Goal: Transaction & Acquisition: Purchase product/service

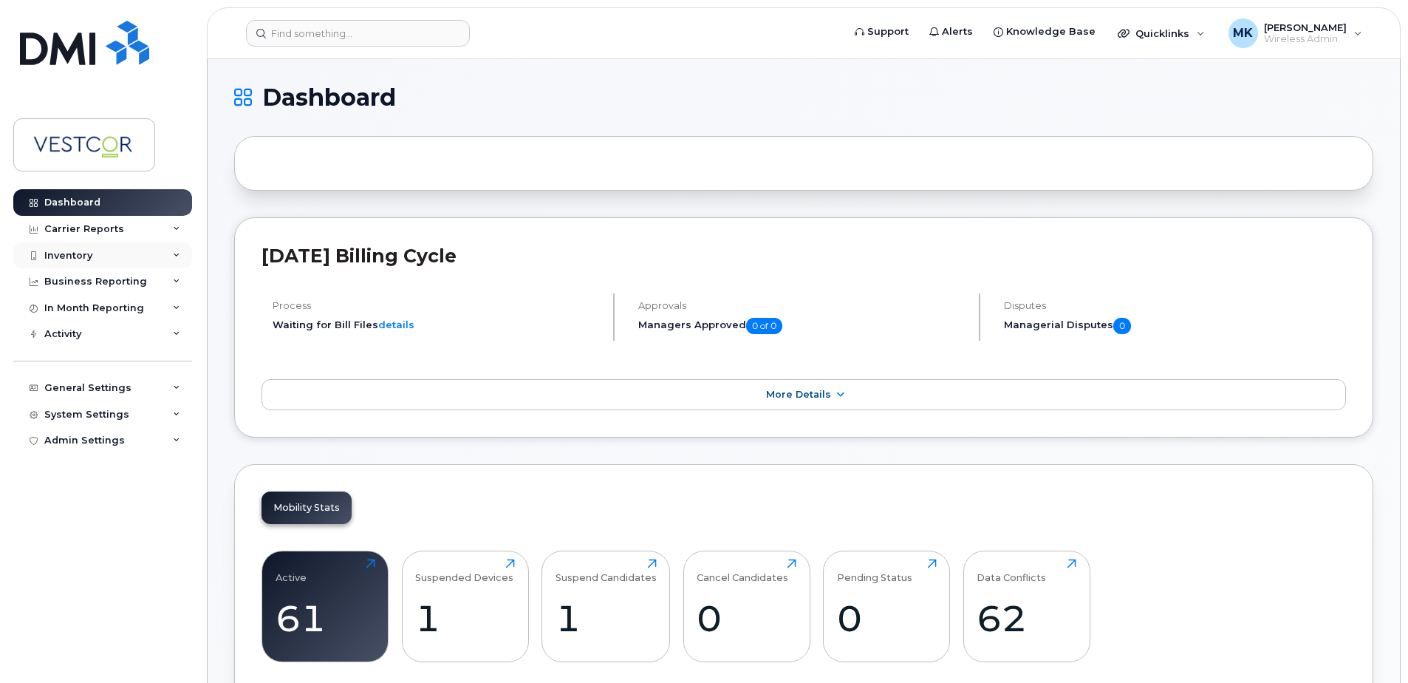
click at [82, 255] on div "Inventory" at bounding box center [68, 256] width 48 height 12
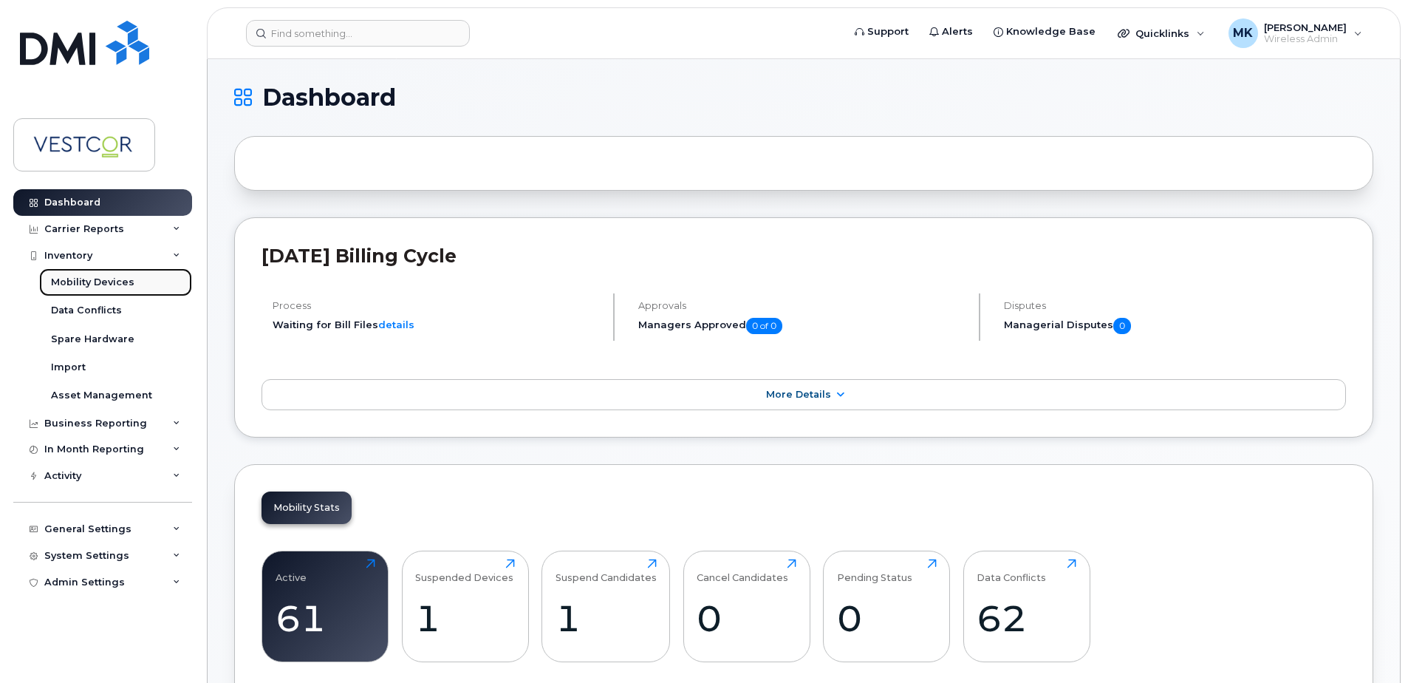
click at [105, 283] on div "Mobility Devices" at bounding box center [92, 282] width 83 height 13
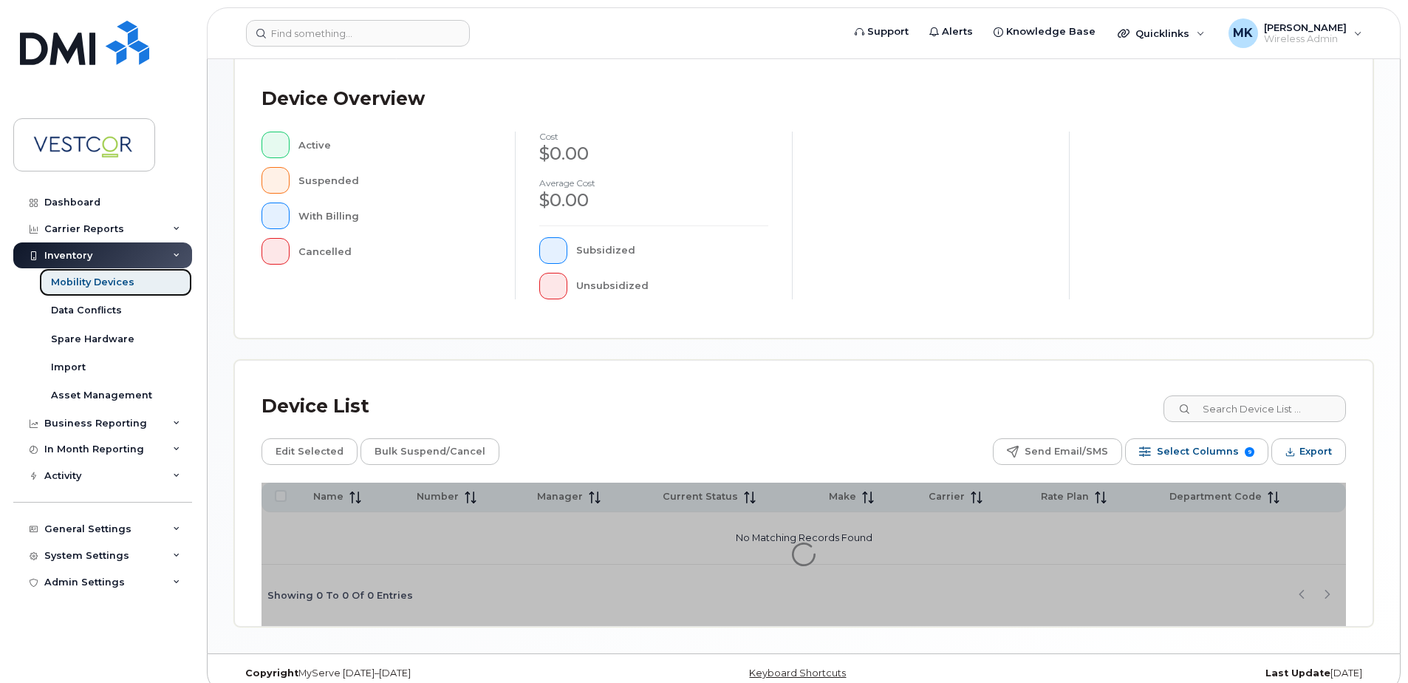
scroll to position [333, 0]
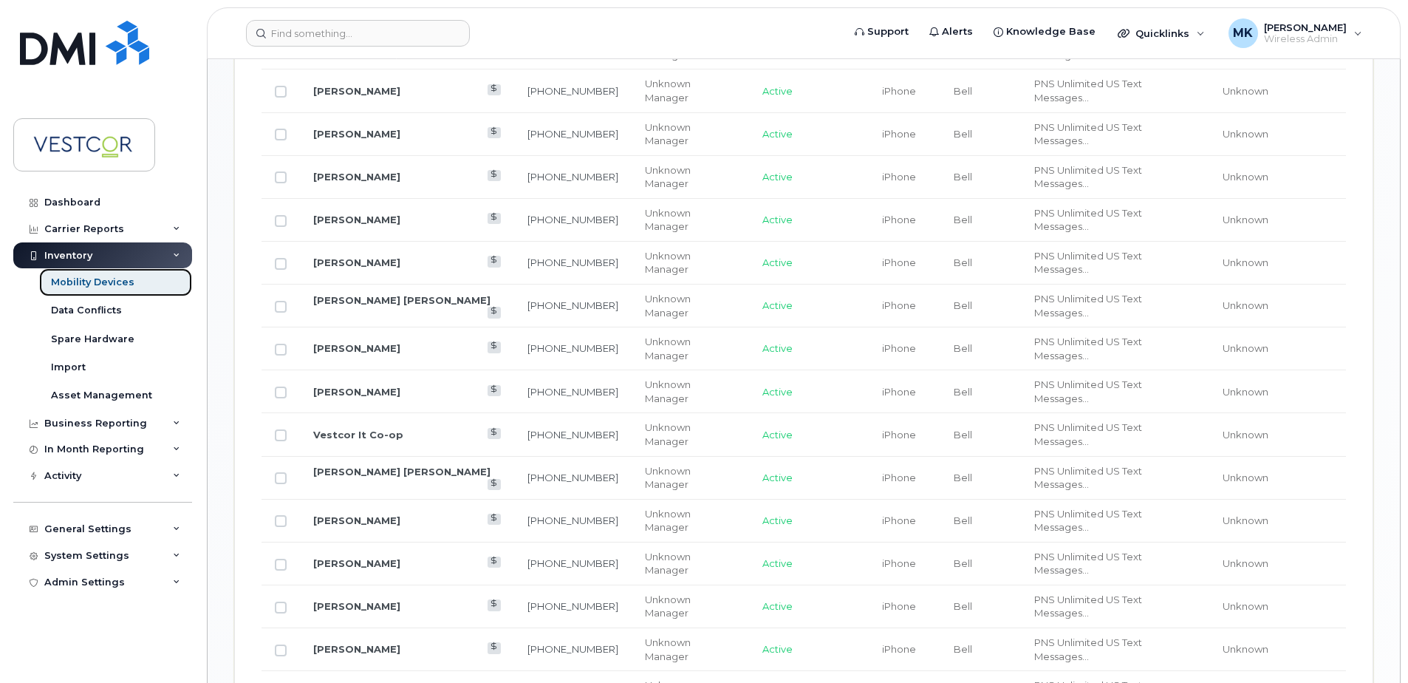
scroll to position [1293, 0]
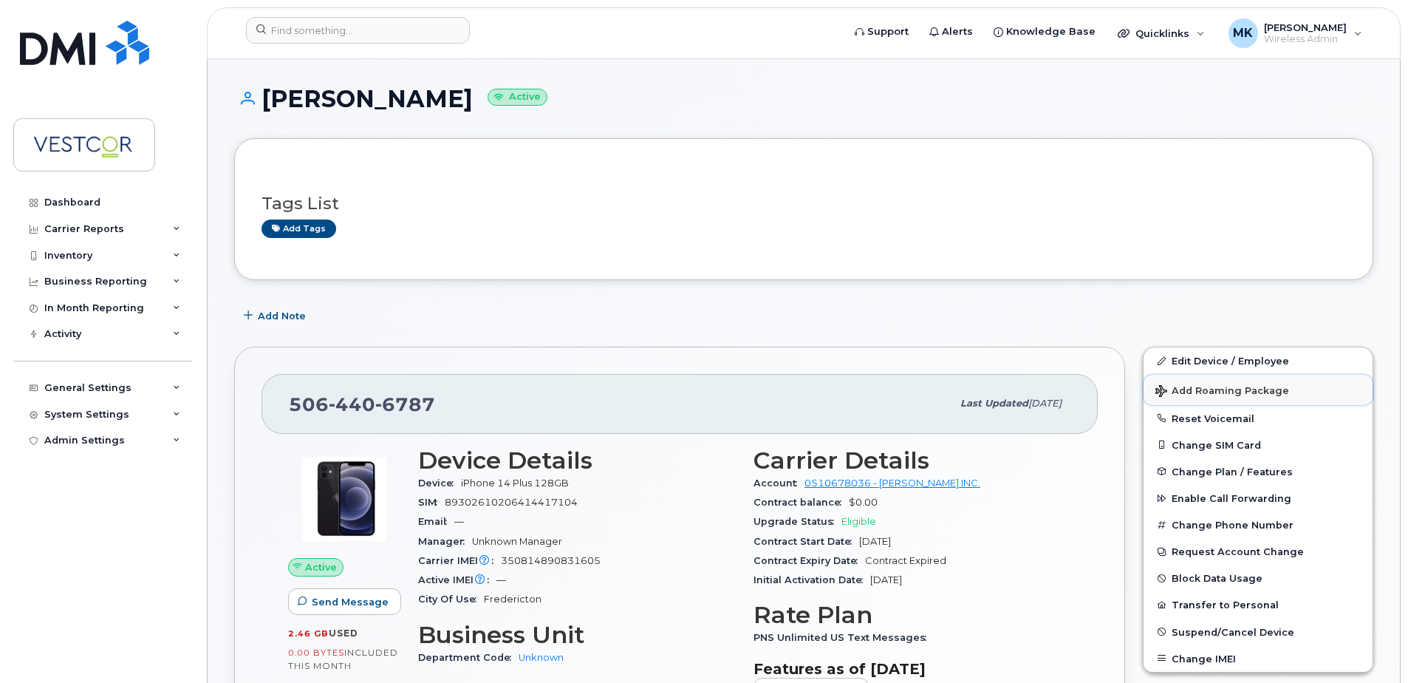
click at [1234, 389] on span "Add Roaming Package" at bounding box center [1222, 392] width 134 height 14
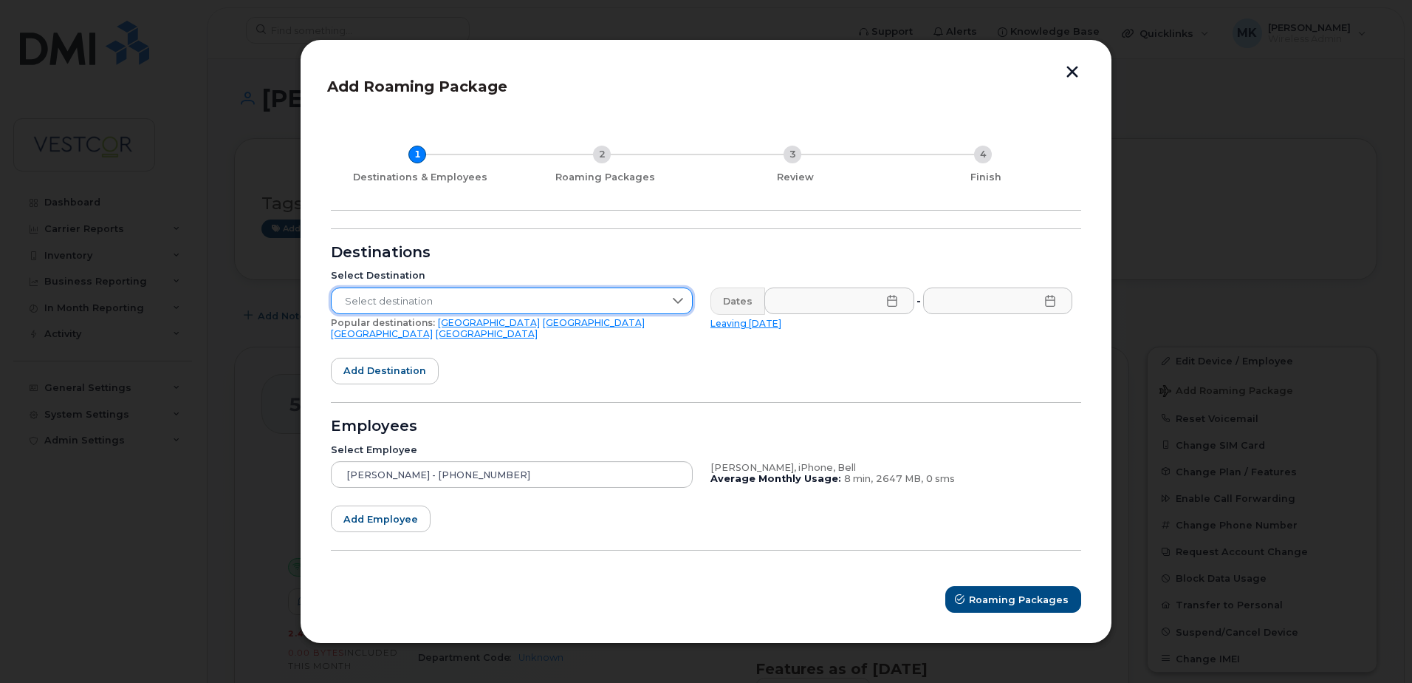
click at [604, 304] on span "Select destination" at bounding box center [498, 301] width 332 height 27
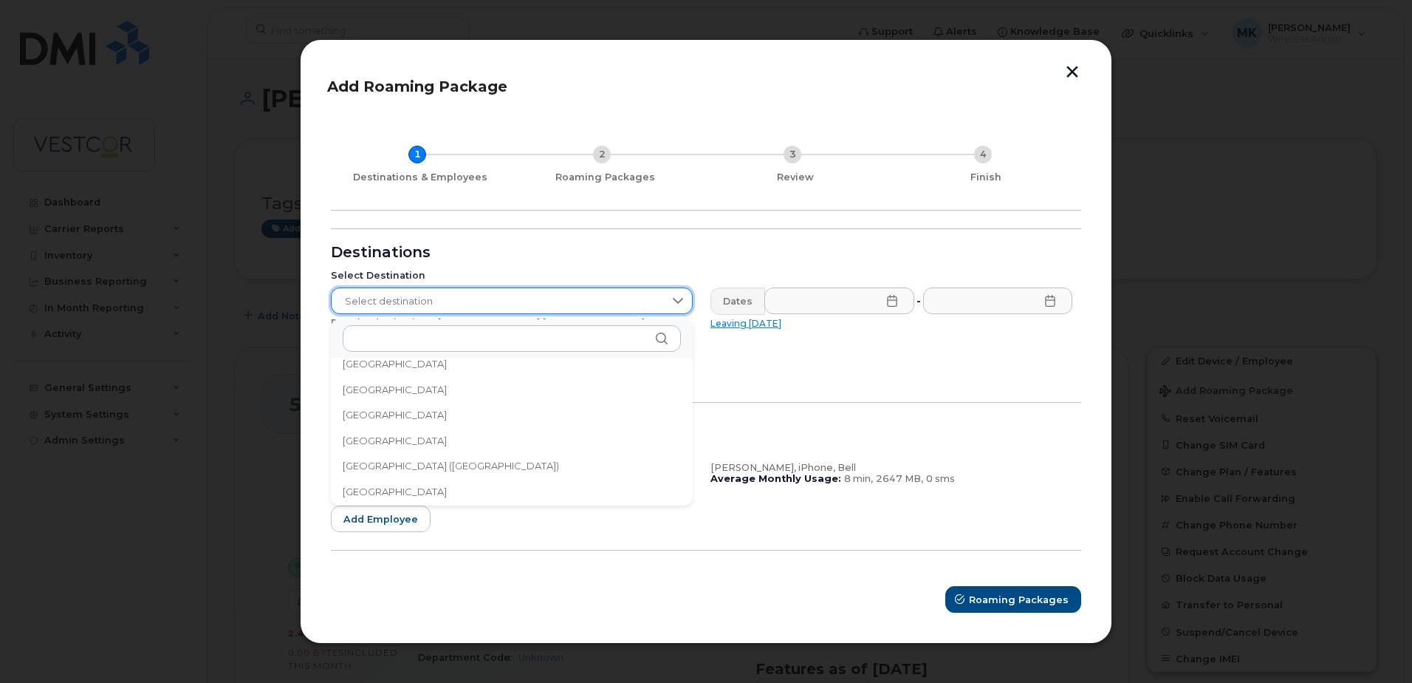
scroll to position [4928, 0]
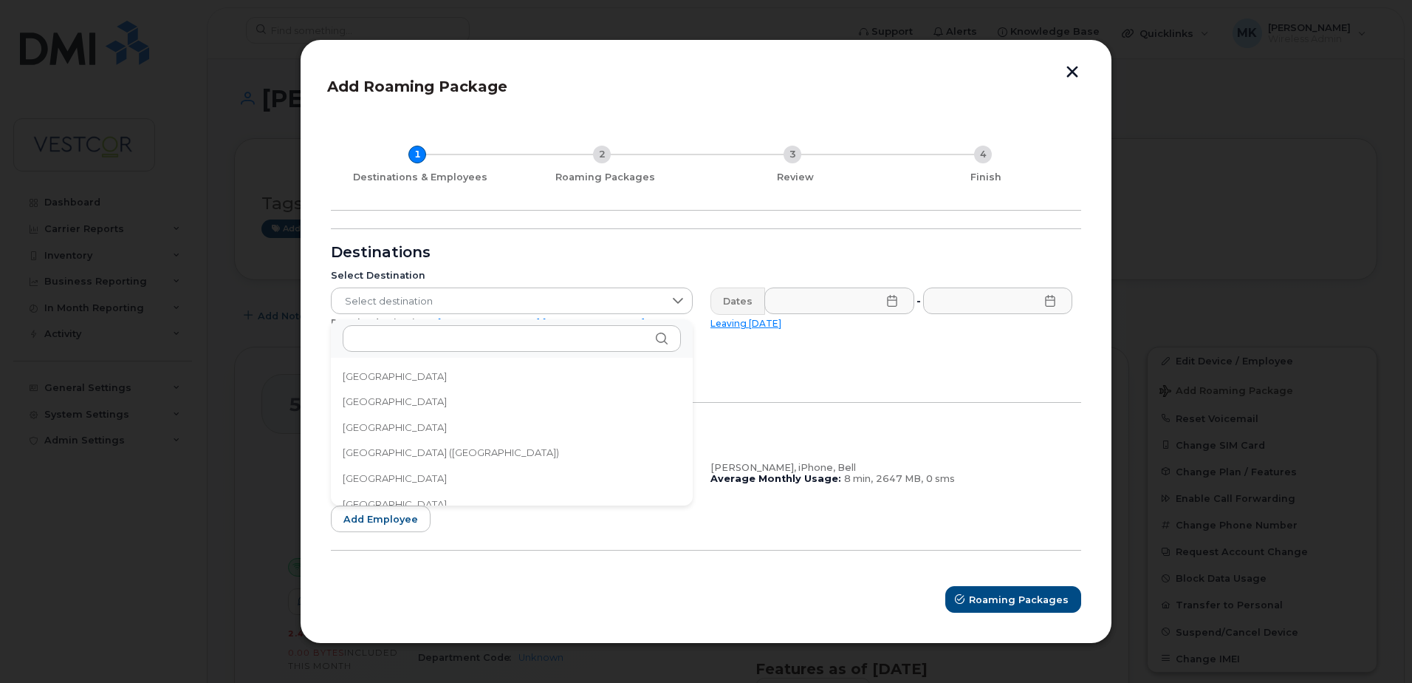
click at [441, 433] on li "United Kingdom" at bounding box center [512, 427] width 362 height 26
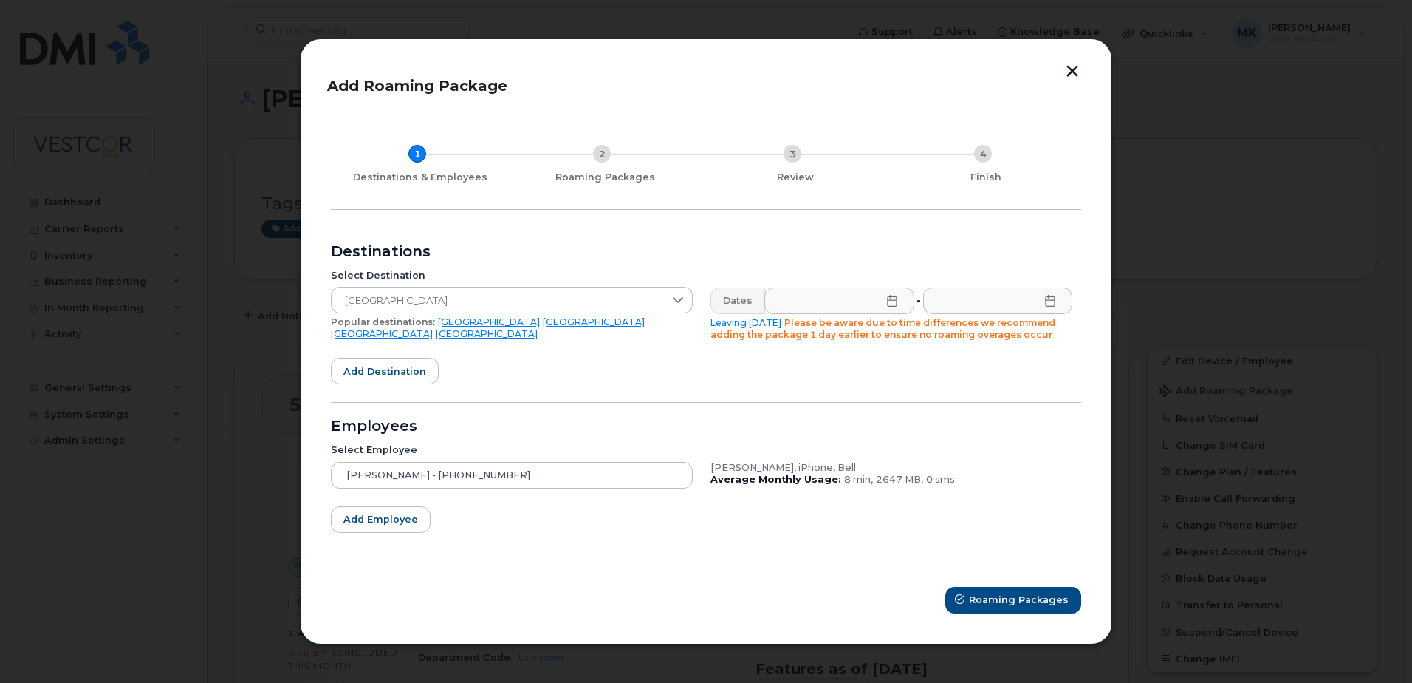
click at [887, 298] on icon at bounding box center [892, 301] width 10 height 12
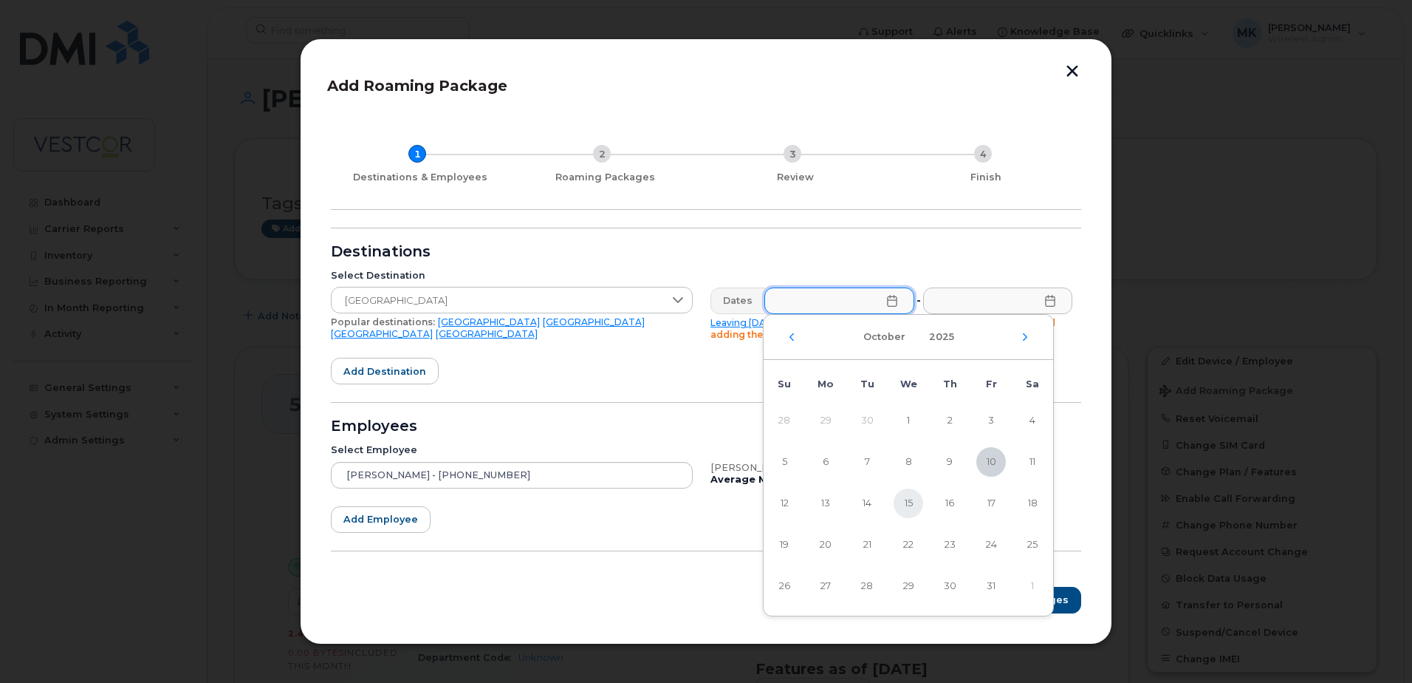
click at [910, 504] on span "15" at bounding box center [909, 503] width 30 height 30
click at [826, 502] on span "13" at bounding box center [826, 503] width 30 height 30
type input "10/13/2025"
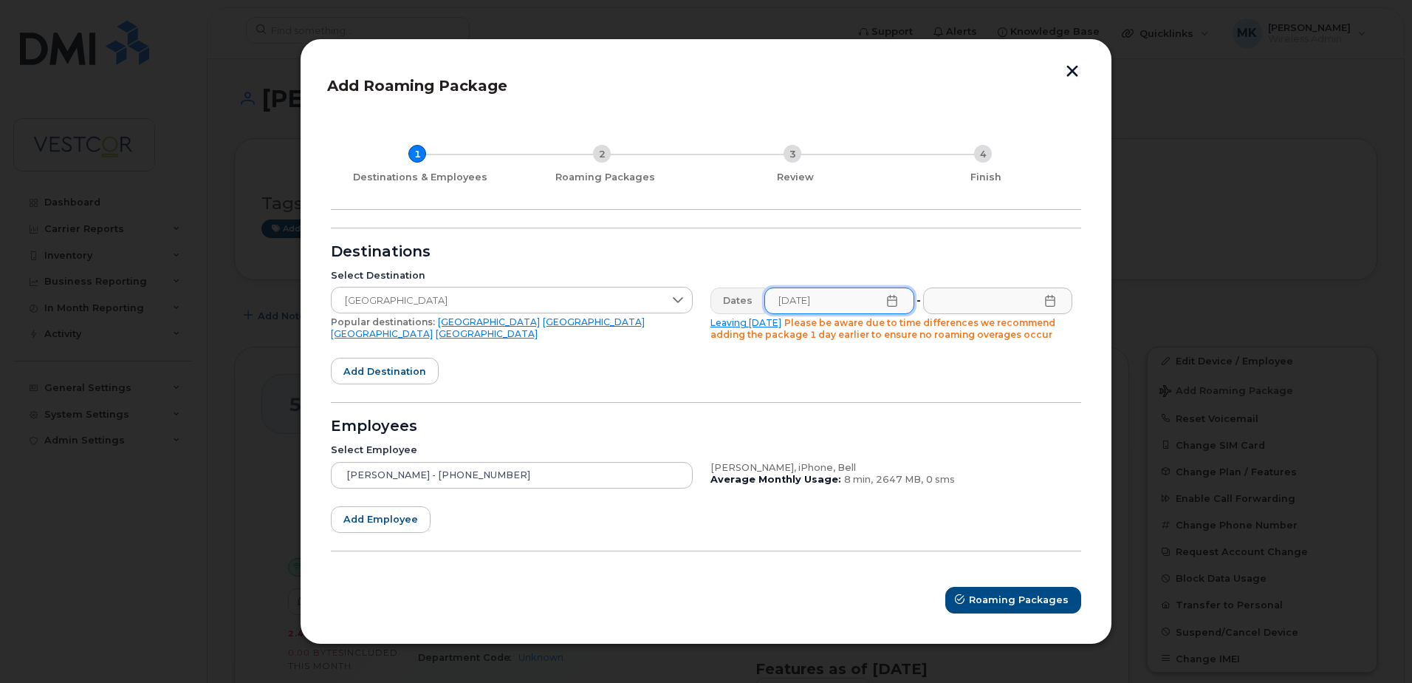
click at [1053, 304] on icon at bounding box center [1050, 301] width 12 height 12
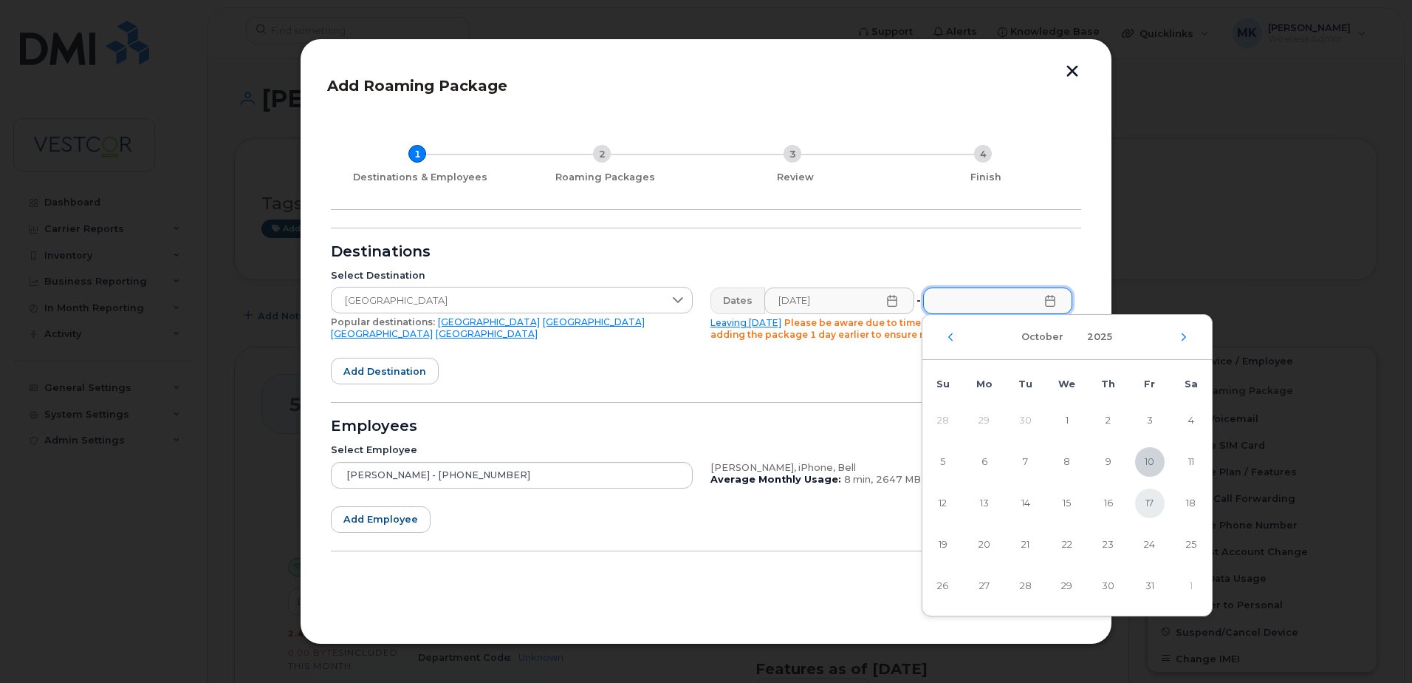
click at [1146, 505] on span "17" at bounding box center [1150, 503] width 30 height 30
type input "10/17/2025"
click at [1152, 501] on span "17" at bounding box center [1152, 503] width 30 height 30
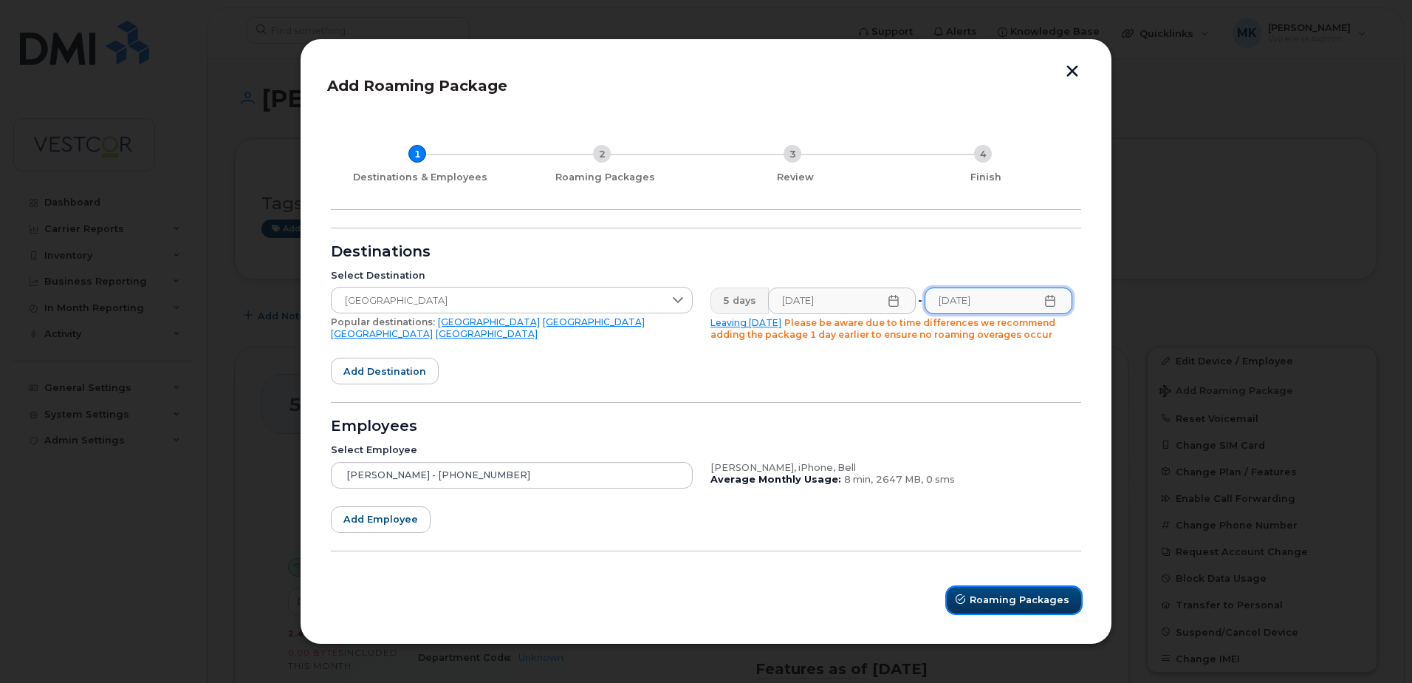
click at [1010, 599] on span "Roaming Packages" at bounding box center [1020, 599] width 100 height 14
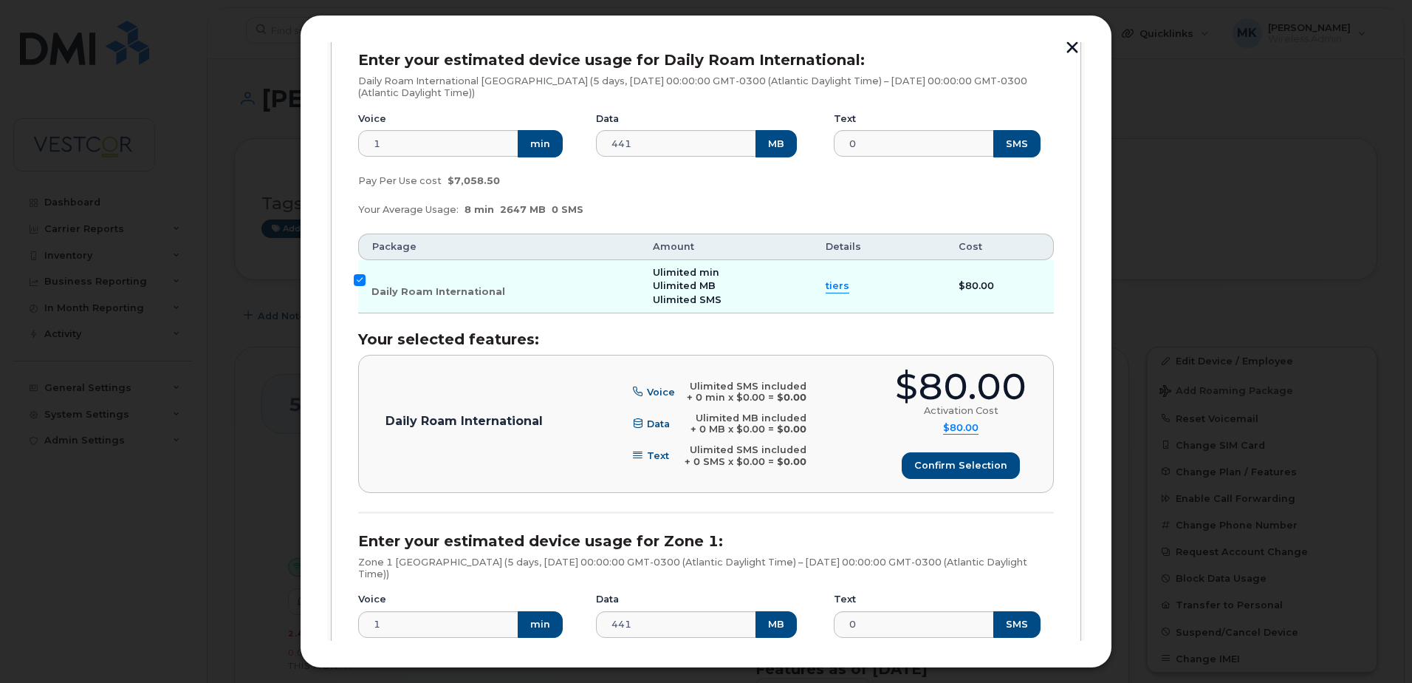
scroll to position [295, 0]
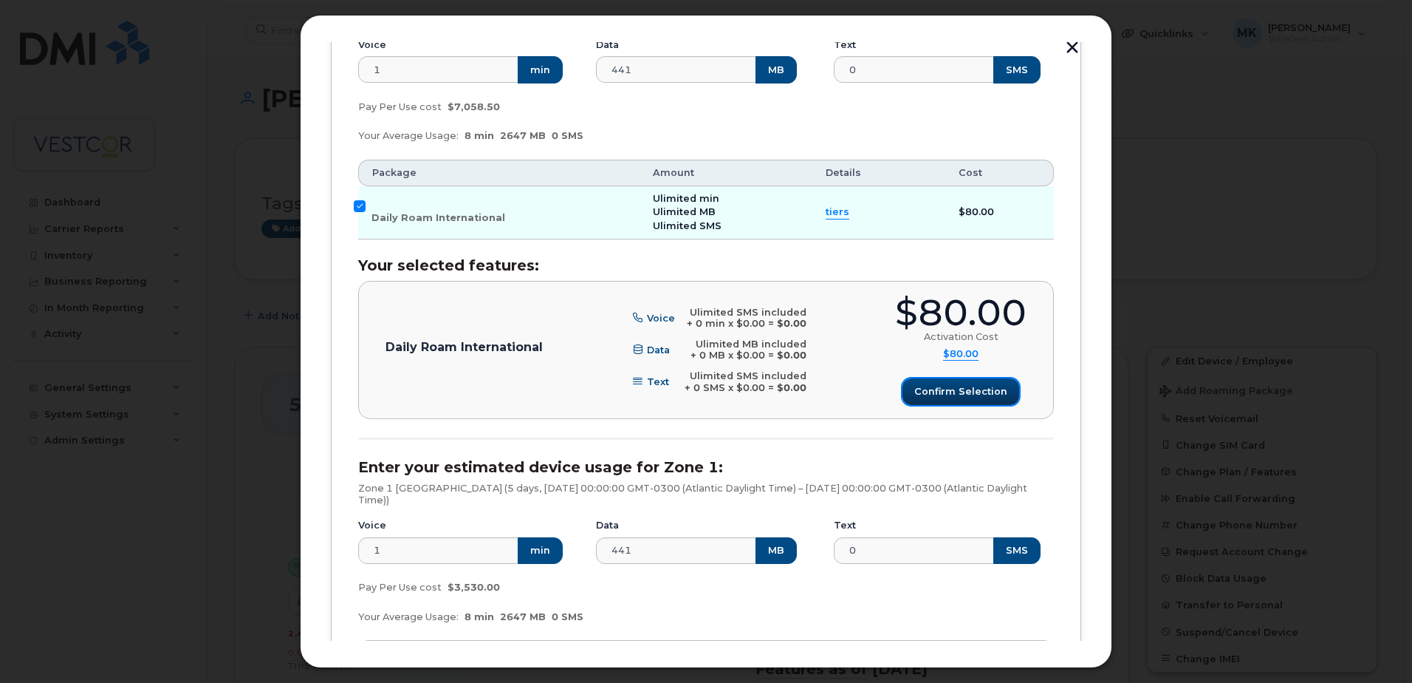
click at [962, 385] on span "Confirm selection" at bounding box center [960, 391] width 93 height 14
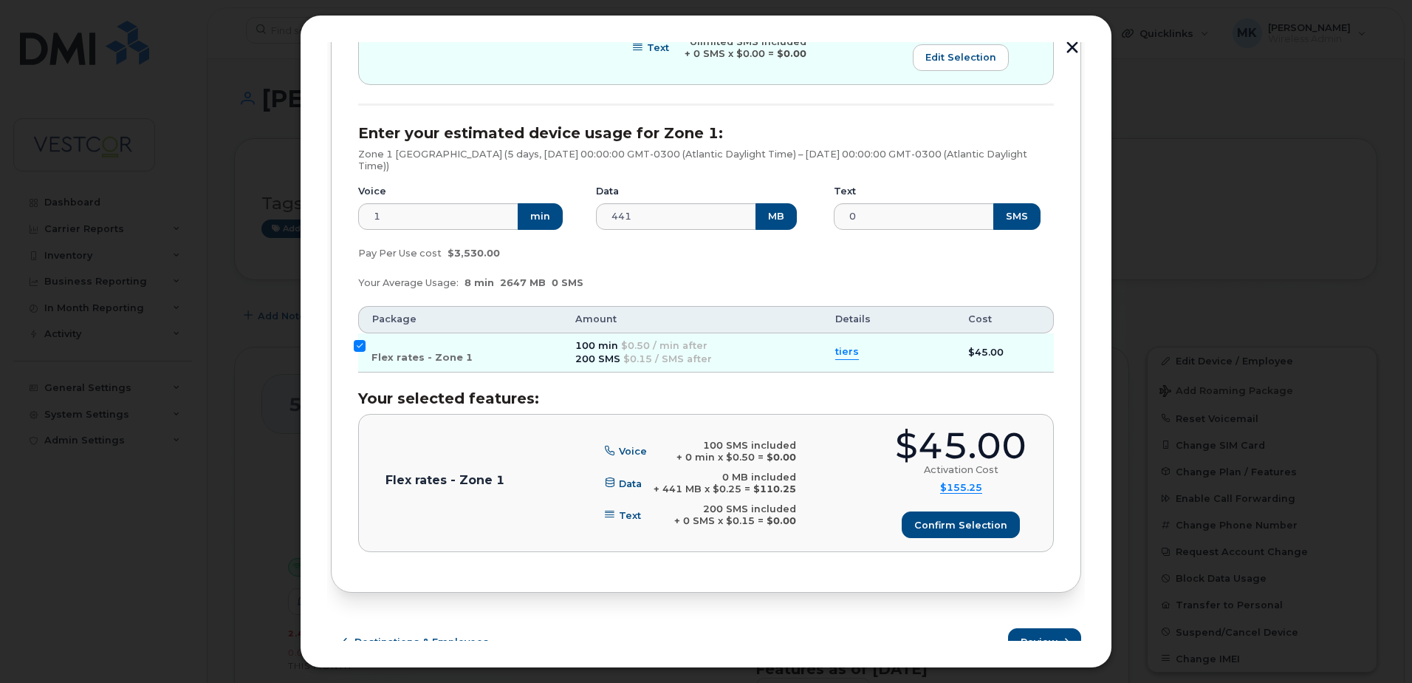
scroll to position [647, 0]
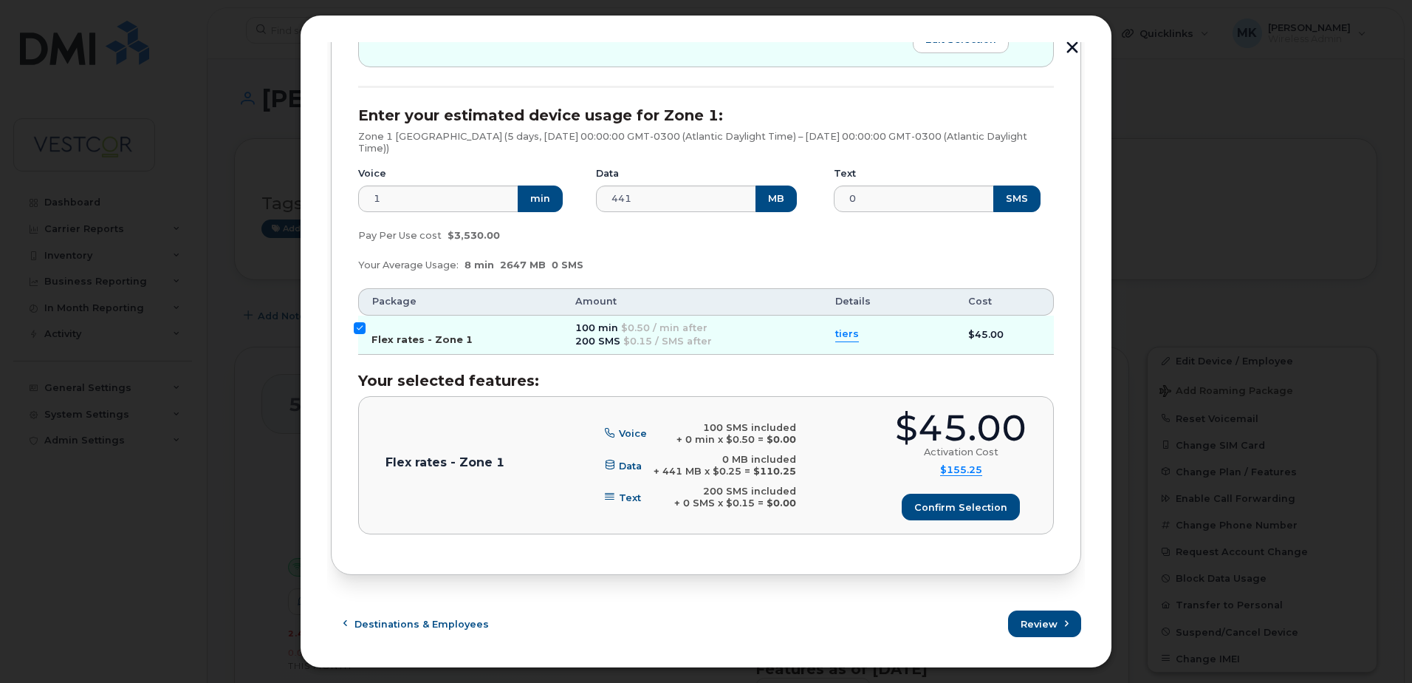
click at [358, 325] on input "Flex rates - Zone 1" at bounding box center [360, 328] width 12 height 12
checkbox input "false"
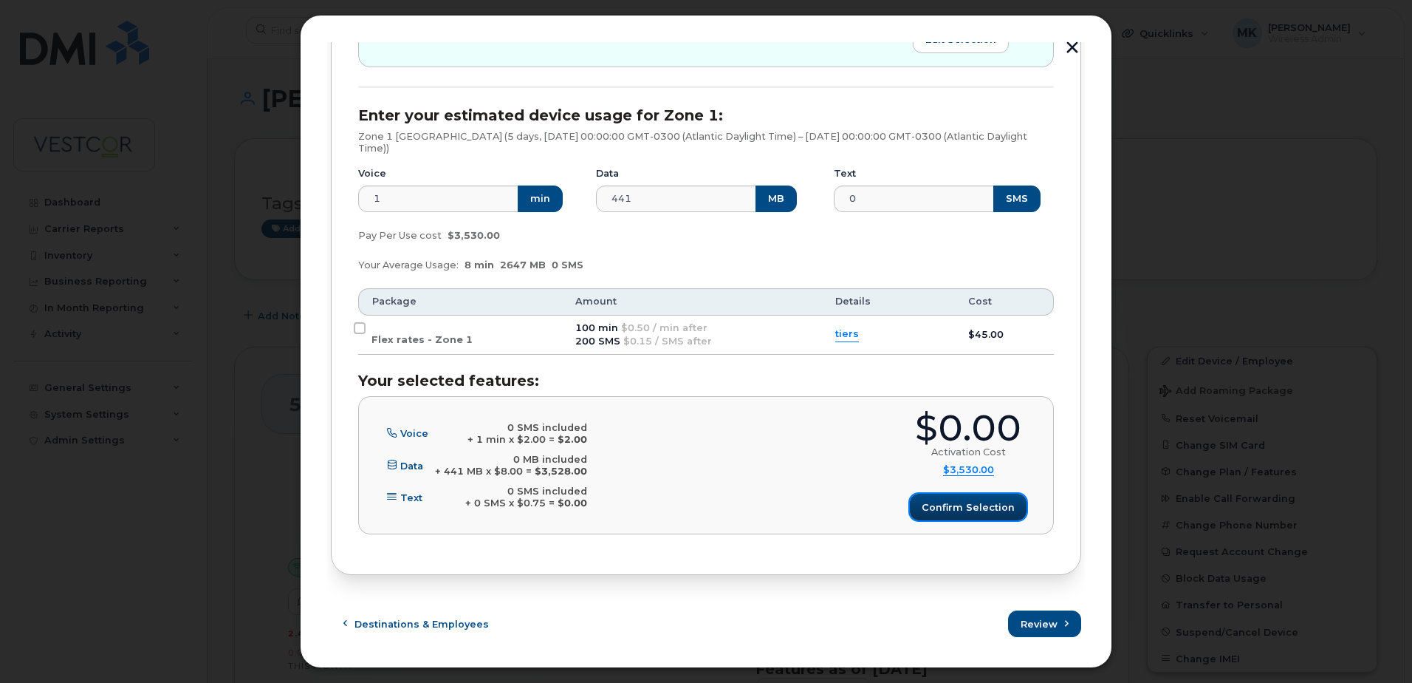
click at [973, 513] on span "Confirm selection" at bounding box center [968, 507] width 93 height 14
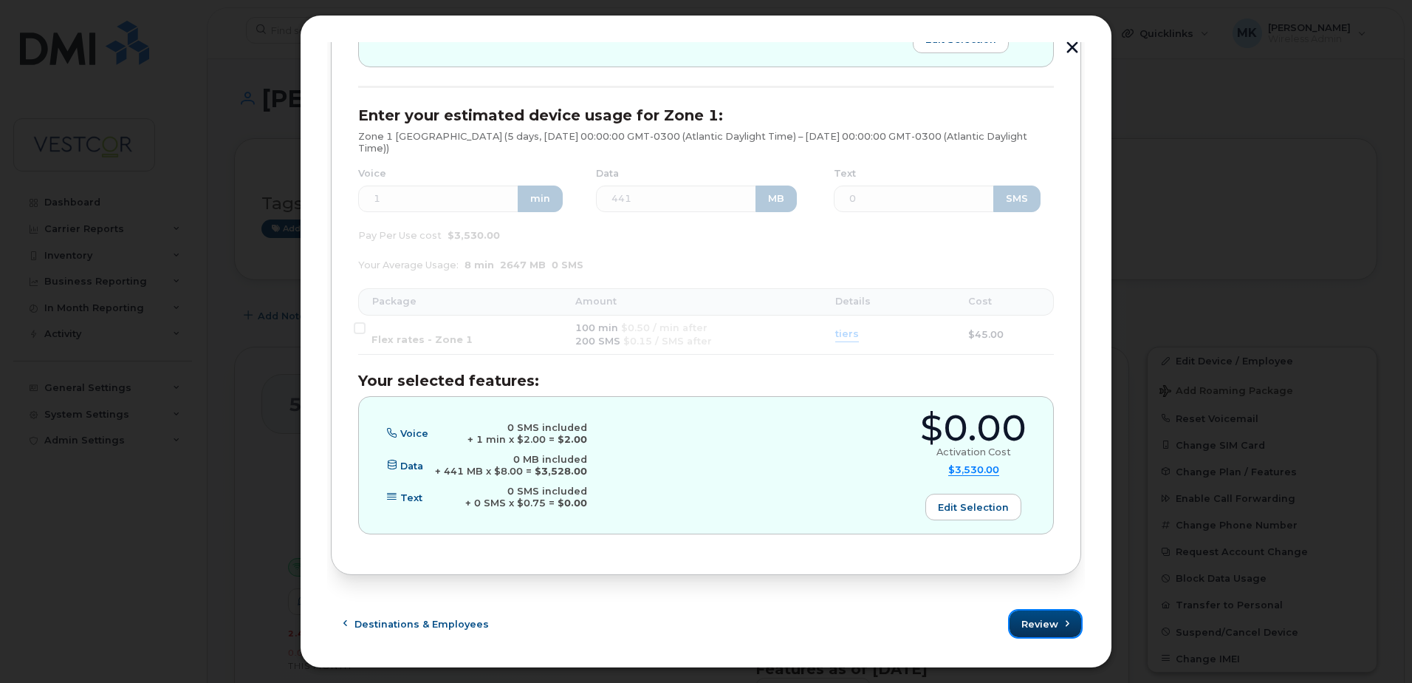
click at [1037, 621] on span "Review" at bounding box center [1040, 624] width 37 height 14
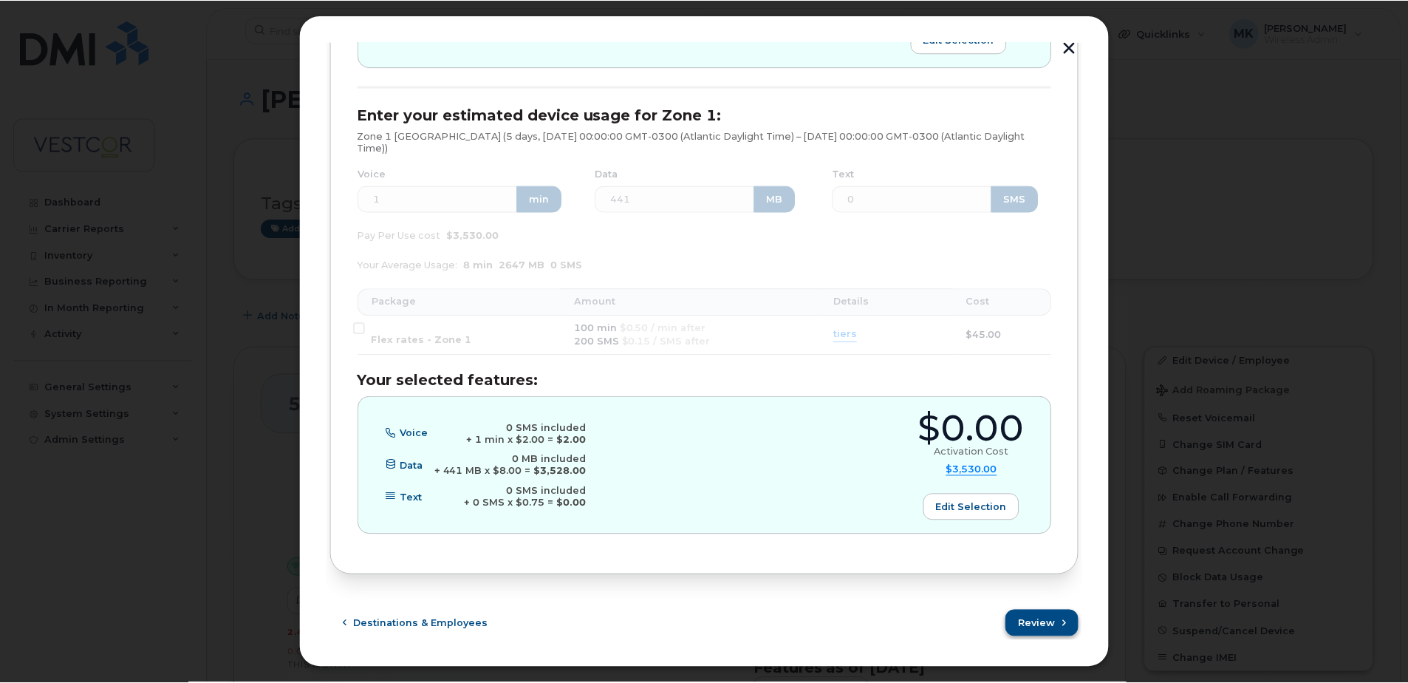
scroll to position [0, 0]
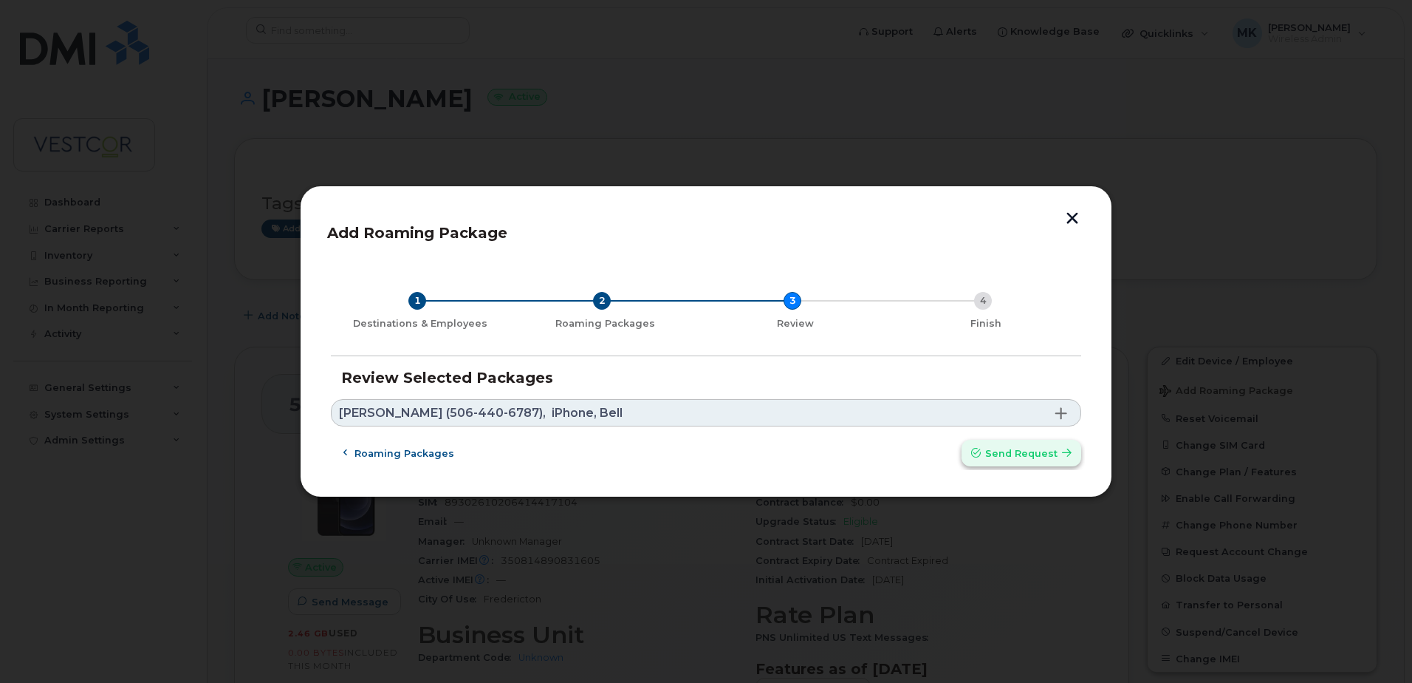
click at [1021, 455] on span "Send request" at bounding box center [1021, 453] width 72 height 14
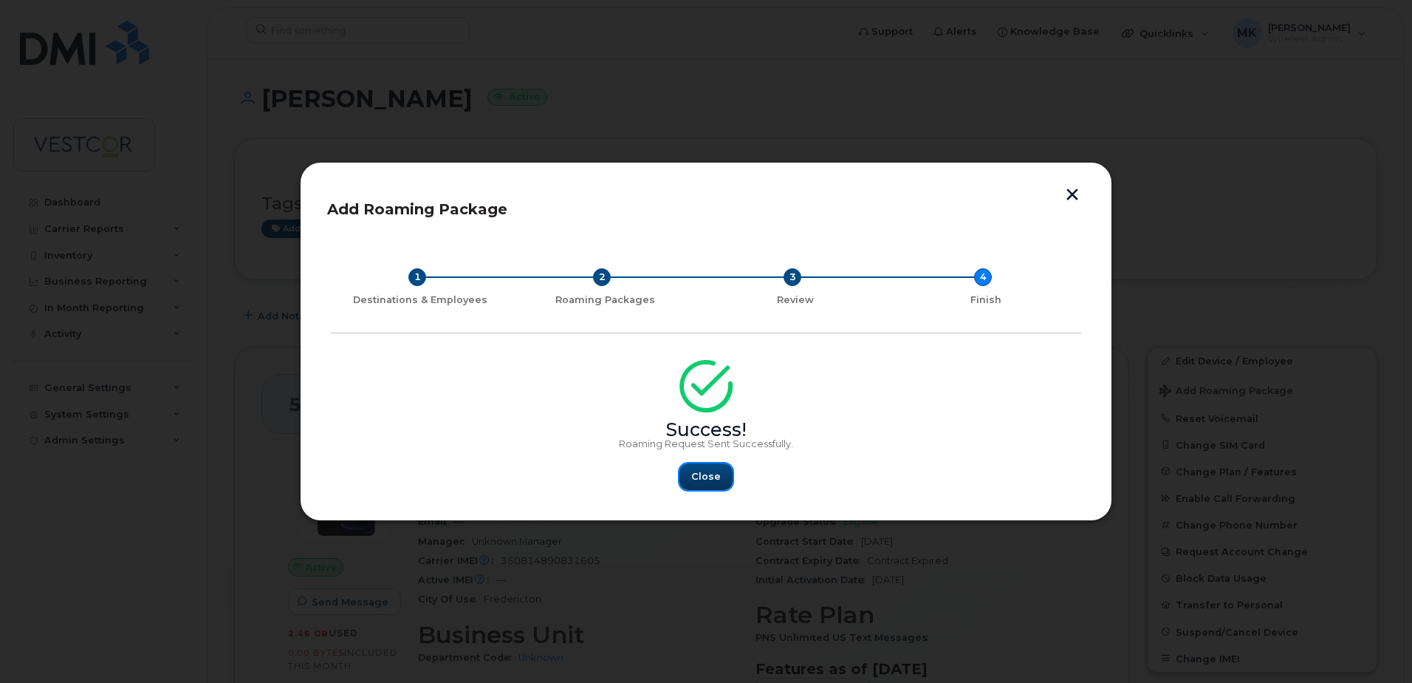
click at [698, 466] on button "Close" at bounding box center [706, 476] width 53 height 27
